Goal: Information Seeking & Learning: Learn about a topic

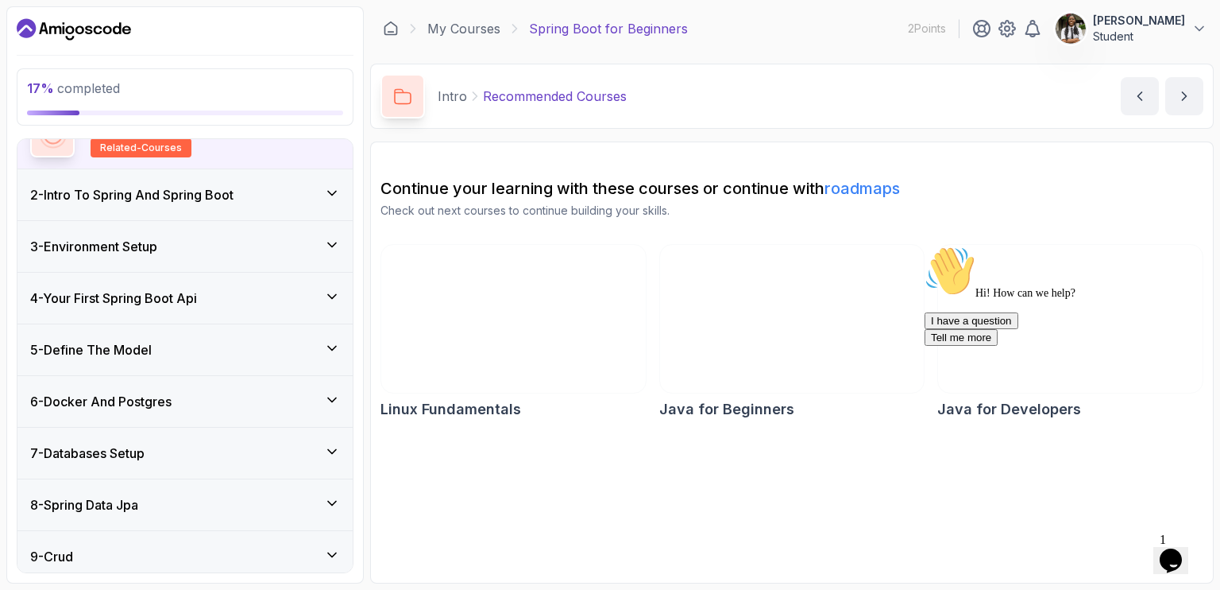
scroll to position [159, 0]
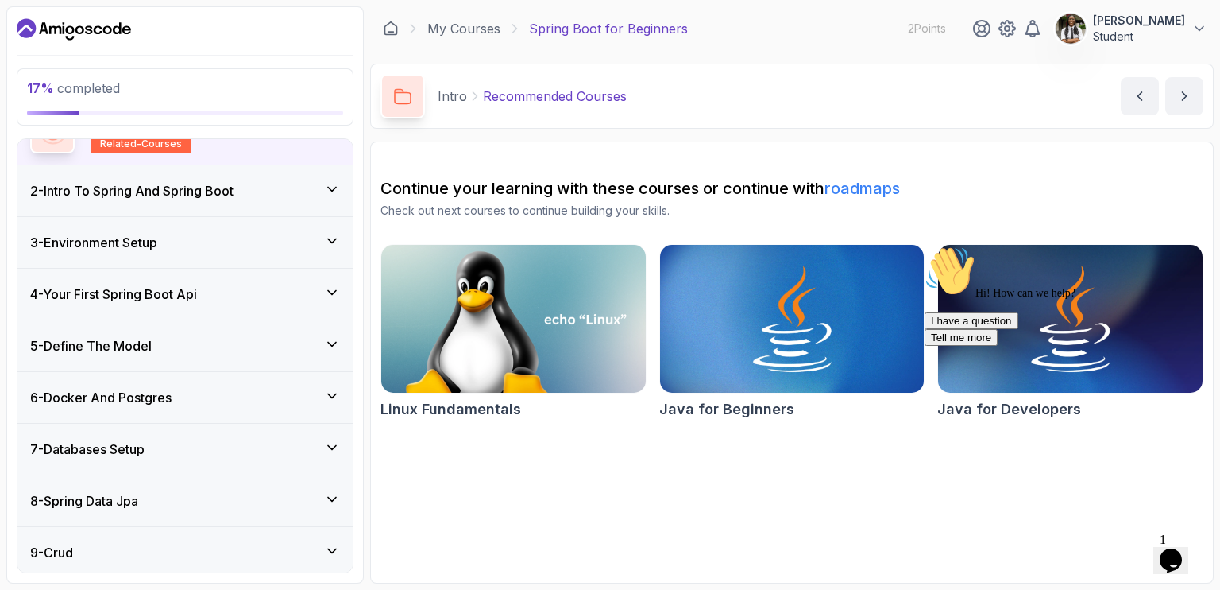
click at [324, 286] on div "4 - Your First Spring Boot Api" at bounding box center [185, 293] width 310 height 19
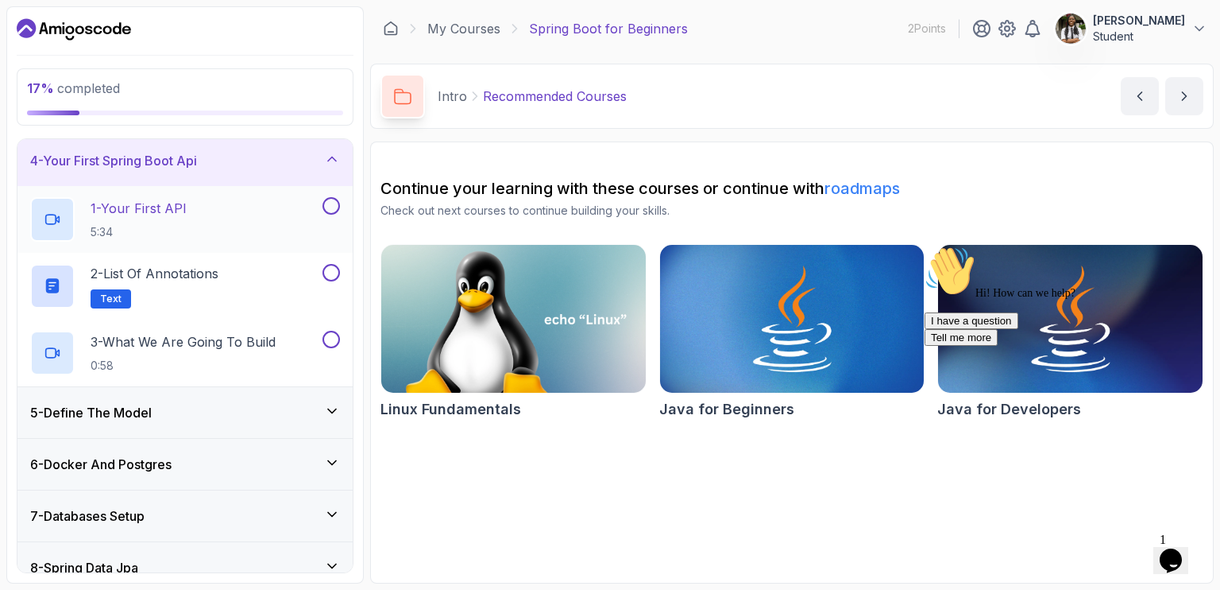
click at [165, 219] on h2 "1 - Your First API 5:34" at bounding box center [139, 219] width 96 height 41
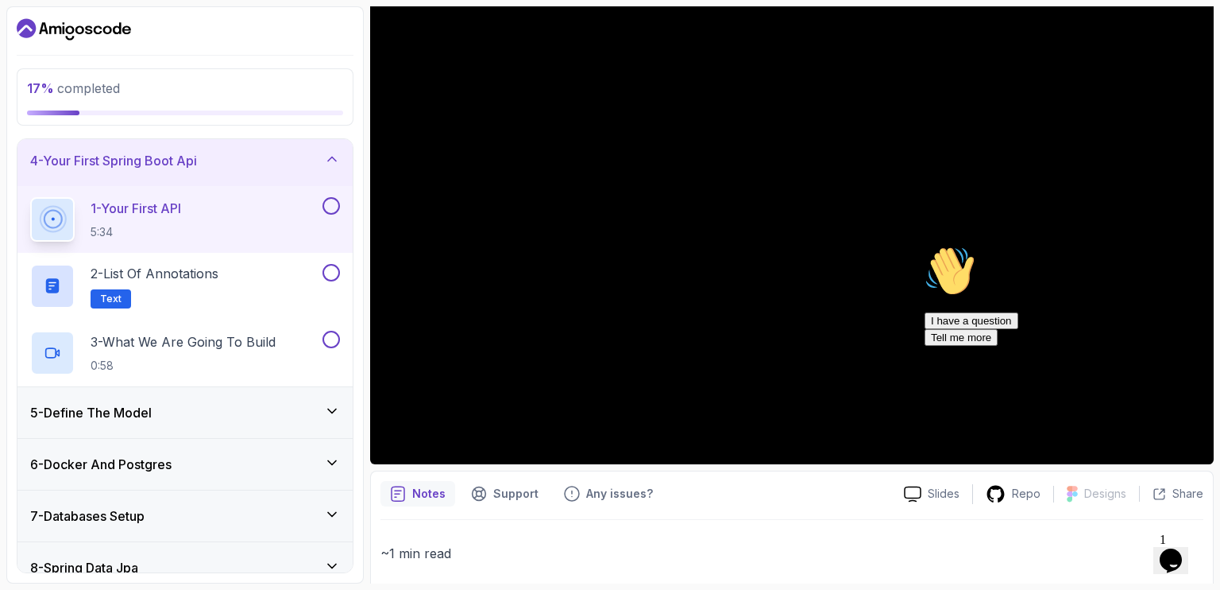
scroll to position [206, 0]
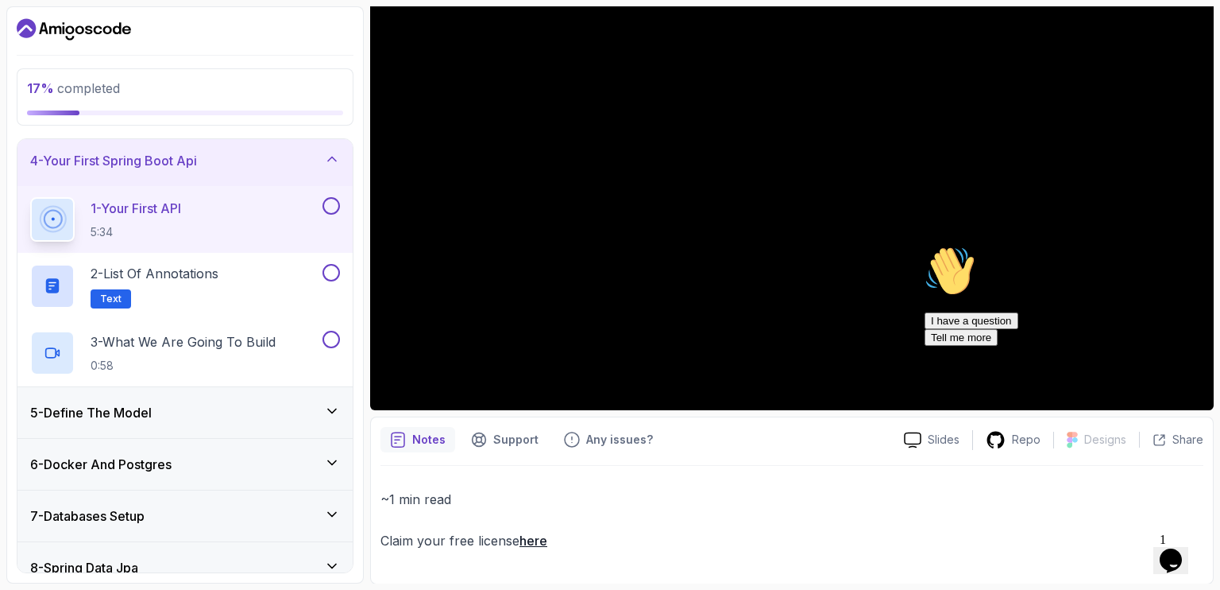
drag, startPoint x: 1003, startPoint y: 579, endPoint x: 1018, endPoint y: 479, distance: 101.2
click at [1018, 346] on div "I have a question Tell me more" at bounding box center [1068, 328] width 286 height 33
click at [0, 0] on div at bounding box center [0, 0] width 0 height 0
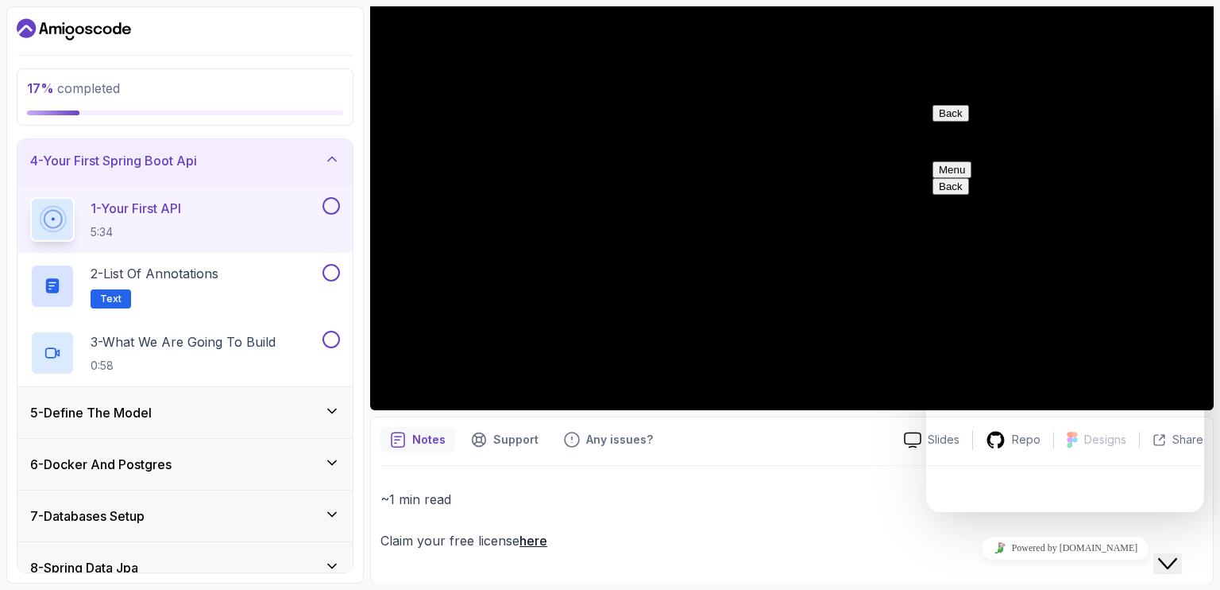
click at [953, 122] on button "Back" at bounding box center [951, 113] width 37 height 17
click at [841, 478] on div "~1 min read Claim your free license here" at bounding box center [792, 520] width 823 height 108
click at [1158, 554] on div "Close Chat This icon closes the chat window." at bounding box center [1167, 563] width 19 height 19
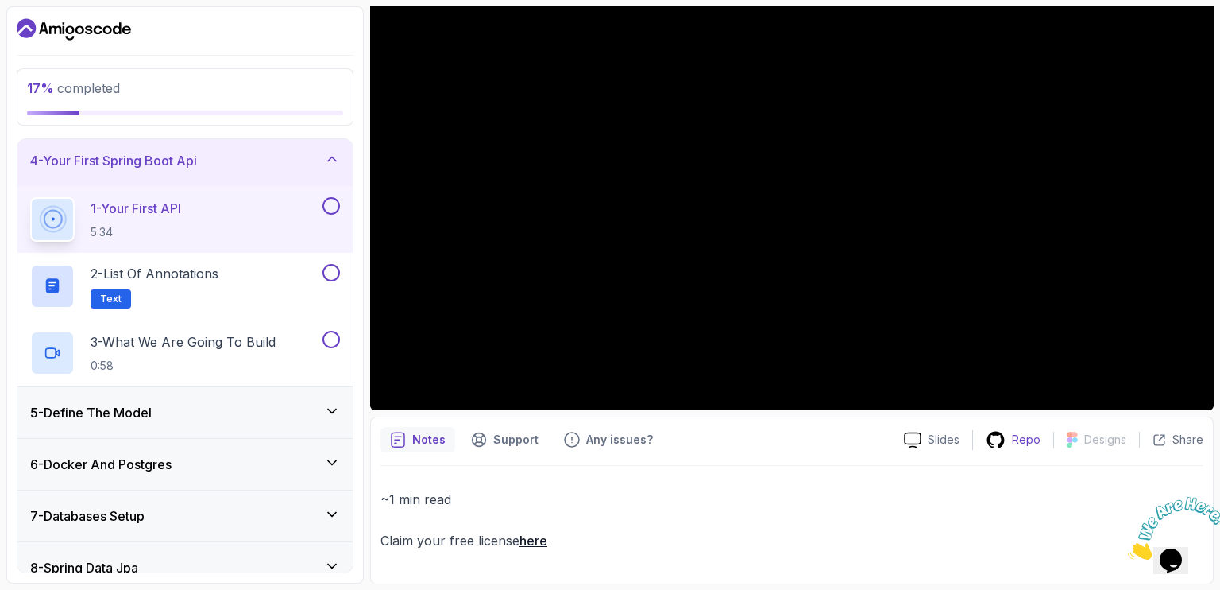
click at [1005, 444] on icon at bounding box center [996, 440] width 20 height 20
